Goal: Task Accomplishment & Management: Use online tool/utility

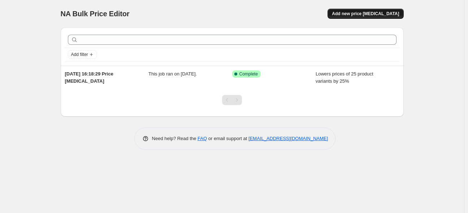
click at [355, 11] on span "Add new price change job" at bounding box center [365, 14] width 67 height 6
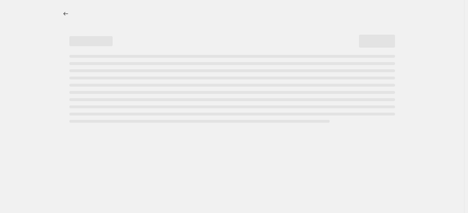
select select "percentage"
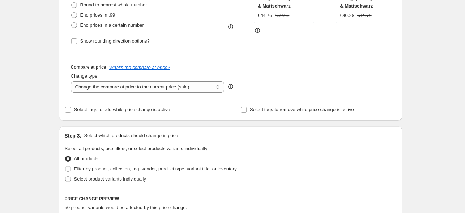
scroll to position [253, 0]
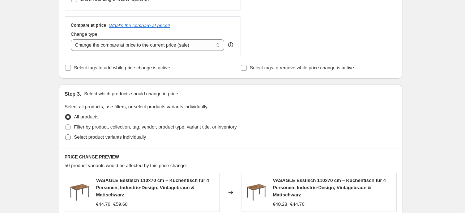
click at [98, 137] on span "Select product variants individually" at bounding box center [110, 136] width 72 height 5
click at [65, 135] on input "Select product variants individually" at bounding box center [65, 134] width 0 height 0
radio input "true"
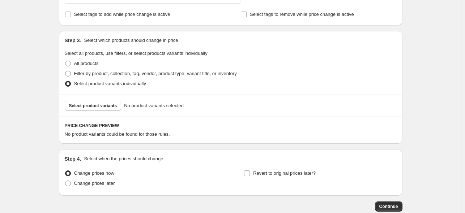
scroll to position [289, 0]
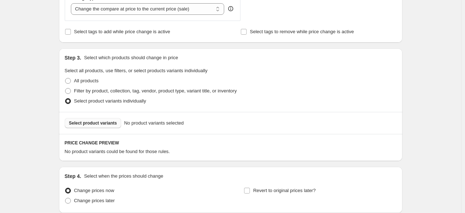
click at [92, 122] on span "Select product variants" at bounding box center [93, 123] width 48 height 6
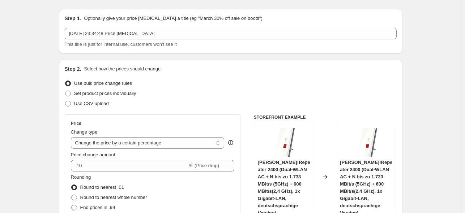
scroll to position [108, 0]
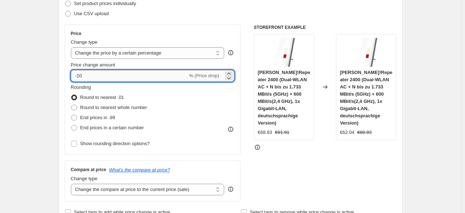
click at [127, 79] on input "-10" at bounding box center [129, 76] width 117 height 12
type input "-1"
type input "-25"
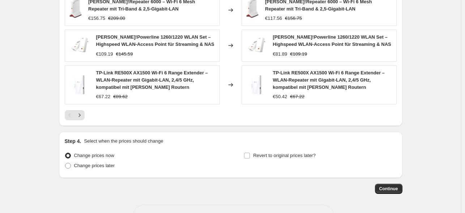
scroll to position [556, 0]
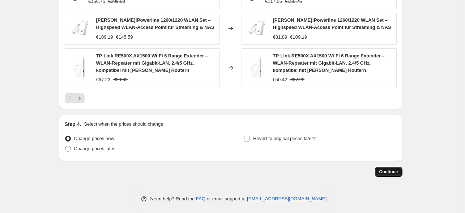
click at [396, 169] on span "Continue" at bounding box center [388, 172] width 19 height 6
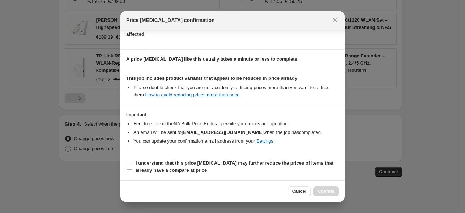
scroll to position [0, 0]
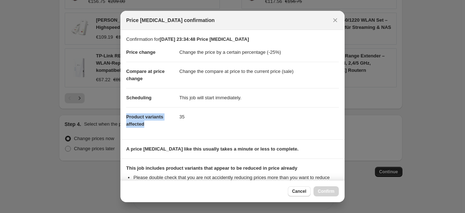
drag, startPoint x: 124, startPoint y: 118, endPoint x: 173, endPoint y: 126, distance: 49.9
click at [173, 126] on section "Confirmation for 27. Aug. 2025, 23:34:48 Price change job Price change Change t…" at bounding box center [232, 84] width 224 height 109
click at [177, 112] on dt "Product variants affected" at bounding box center [152, 120] width 53 height 26
click at [306, 195] on button "Cancel" at bounding box center [299, 191] width 23 height 10
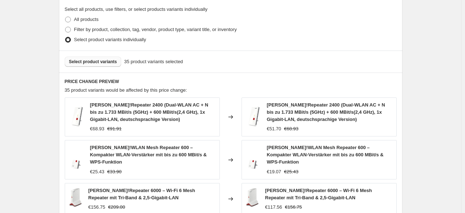
scroll to position [303, 0]
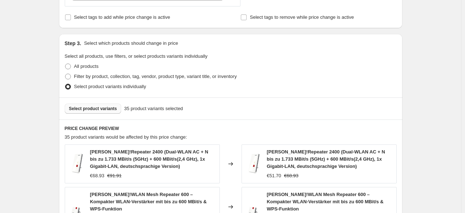
click at [100, 109] on span "Select product variants" at bounding box center [93, 109] width 48 height 6
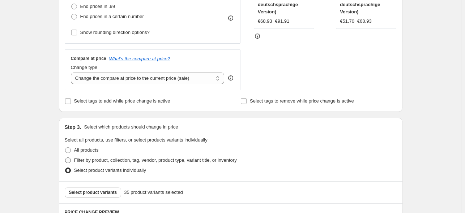
scroll to position [231, 0]
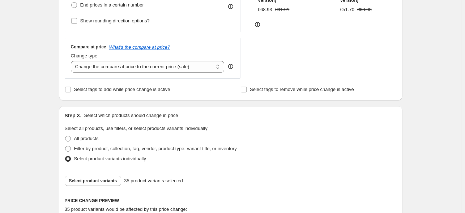
click at [107, 161] on span "Select product variants individually" at bounding box center [110, 158] width 72 height 5
click at [65, 156] on input "Select product variants individually" at bounding box center [65, 156] width 0 height 0
click at [103, 184] on button "Select product variants" at bounding box center [93, 181] width 57 height 10
click at [91, 179] on span "Select product variants" at bounding box center [93, 181] width 48 height 6
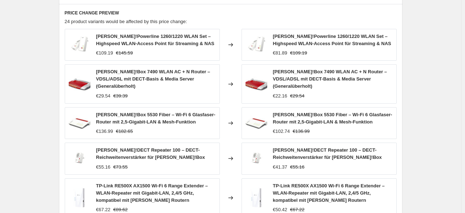
scroll to position [520, 0]
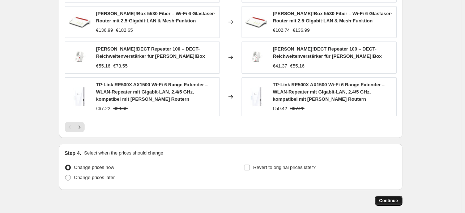
click at [390, 198] on span "Continue" at bounding box center [388, 201] width 19 height 6
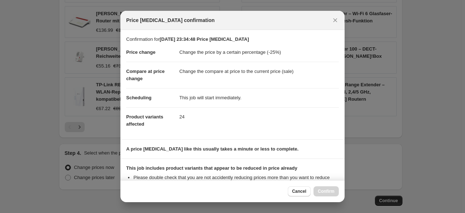
scroll to position [90, 0]
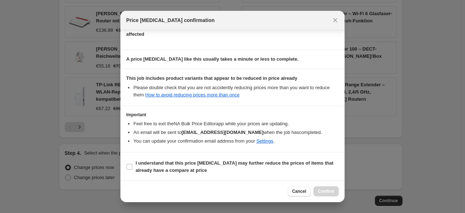
click at [179, 156] on section "I understand that this price change job may further reduce the prices of items …" at bounding box center [232, 166] width 224 height 29
click at [177, 163] on b "I understand that this price change job may further reduce the prices of items …" at bounding box center [234, 166] width 198 height 13
click at [132, 164] on input "I understand that this price change job may further reduce the prices of items …" at bounding box center [129, 167] width 6 height 6
checkbox input "true"
click at [321, 193] on span "Confirm" at bounding box center [325, 192] width 17 height 6
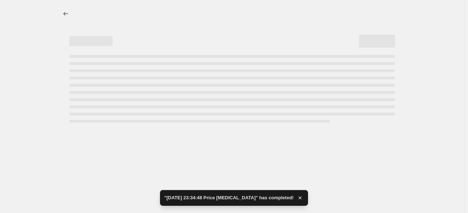
select select "percentage"
